Goal: Find specific page/section: Find specific page/section

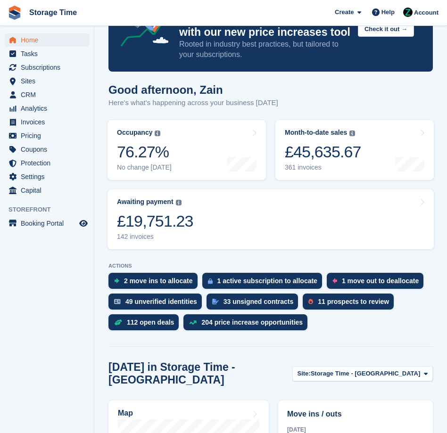
scroll to position [64, 0]
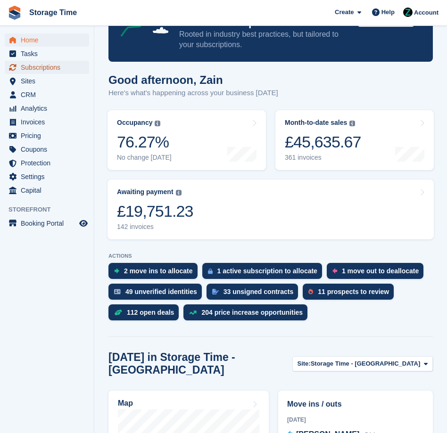
click at [69, 61] on span "Subscriptions" at bounding box center [49, 67] width 57 height 13
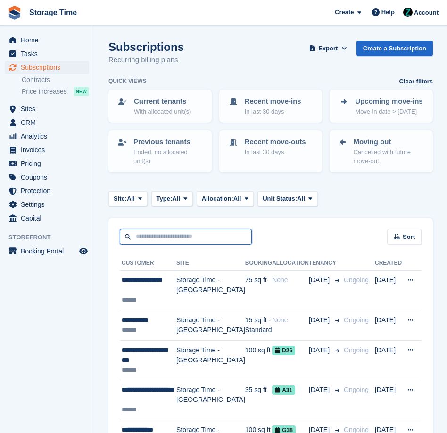
click at [138, 230] on input "text" at bounding box center [186, 237] width 132 height 16
type input "*******"
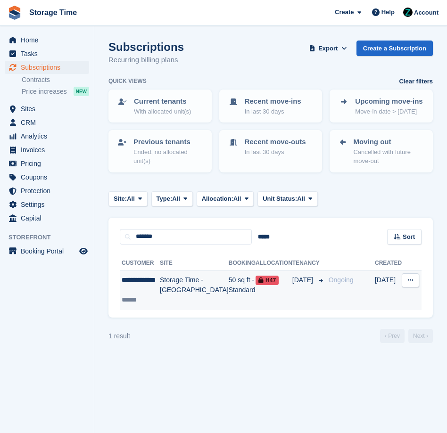
click at [154, 289] on div "**********" at bounding box center [141, 285] width 38 height 20
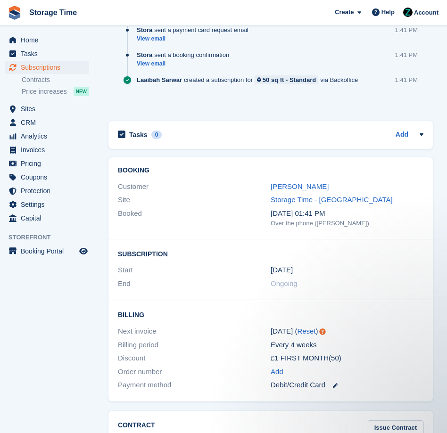
scroll to position [1340, 0]
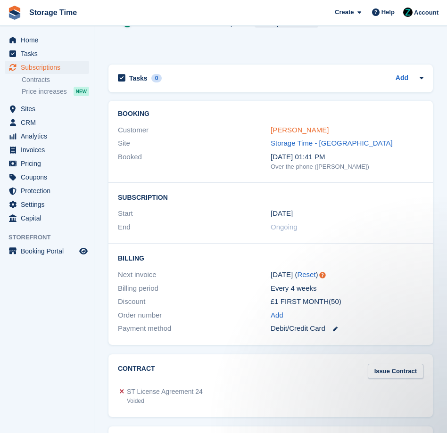
click at [304, 132] on link "Lucinda Taaffe" at bounding box center [300, 130] width 58 height 8
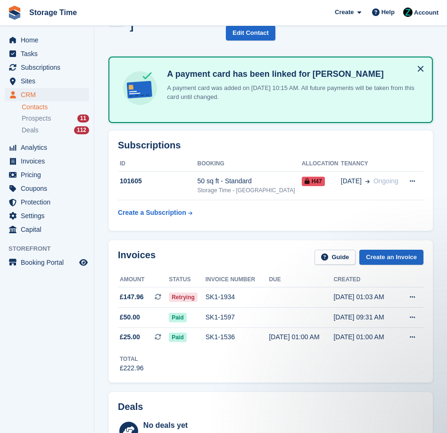
scroll to position [33, 0]
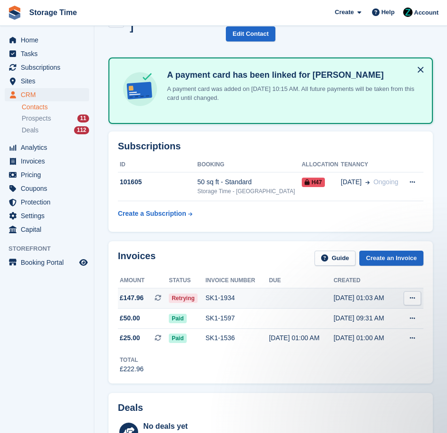
click at [227, 293] on div "SK1-1934" at bounding box center [238, 298] width 64 height 10
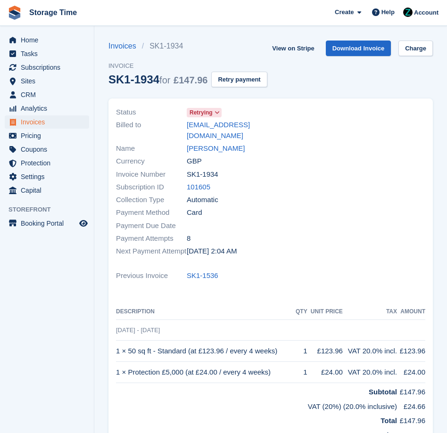
scroll to position [3, 0]
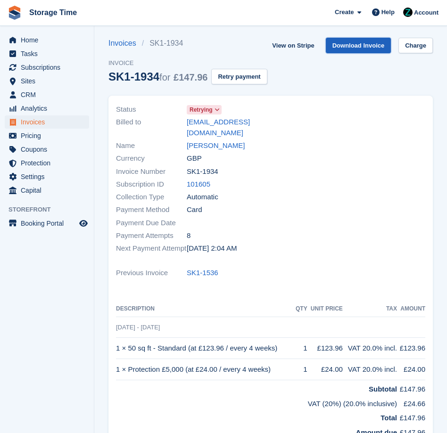
click at [365, 49] on link "Download Invoice" at bounding box center [359, 46] width 66 height 16
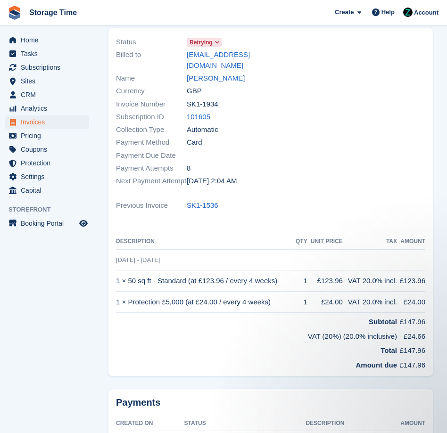
scroll to position [0, 0]
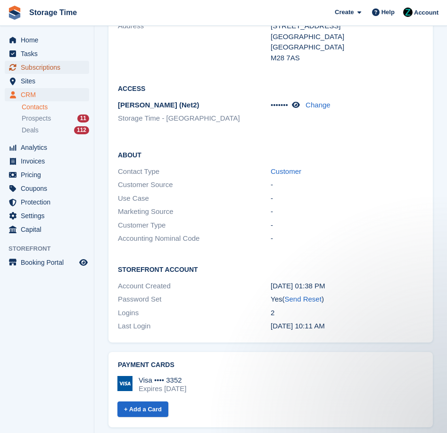
click at [58, 71] on span "Subscriptions" at bounding box center [49, 67] width 57 height 13
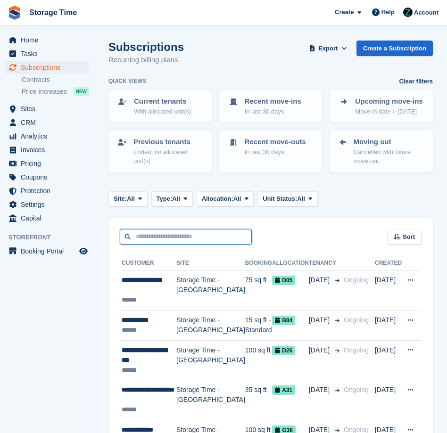
click at [181, 237] on input "text" at bounding box center [186, 237] width 132 height 16
type input "******"
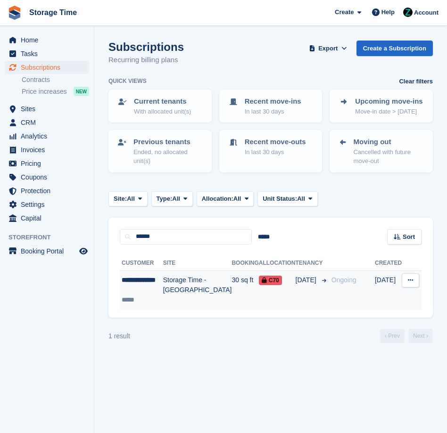
click at [178, 280] on td "Storage Time - [GEOGRAPHIC_DATA]" at bounding box center [197, 291] width 69 height 40
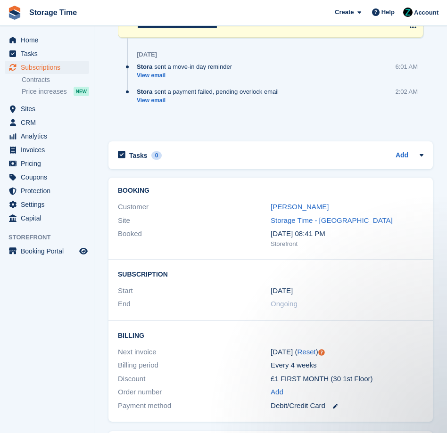
scroll to position [1874, 0]
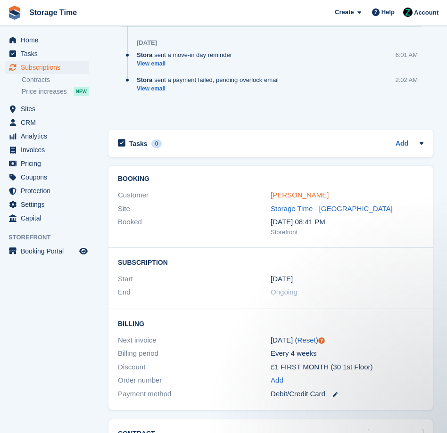
click at [296, 197] on link "[PERSON_NAME]" at bounding box center [300, 195] width 58 height 8
